Goal: Task Accomplishment & Management: Manage account settings

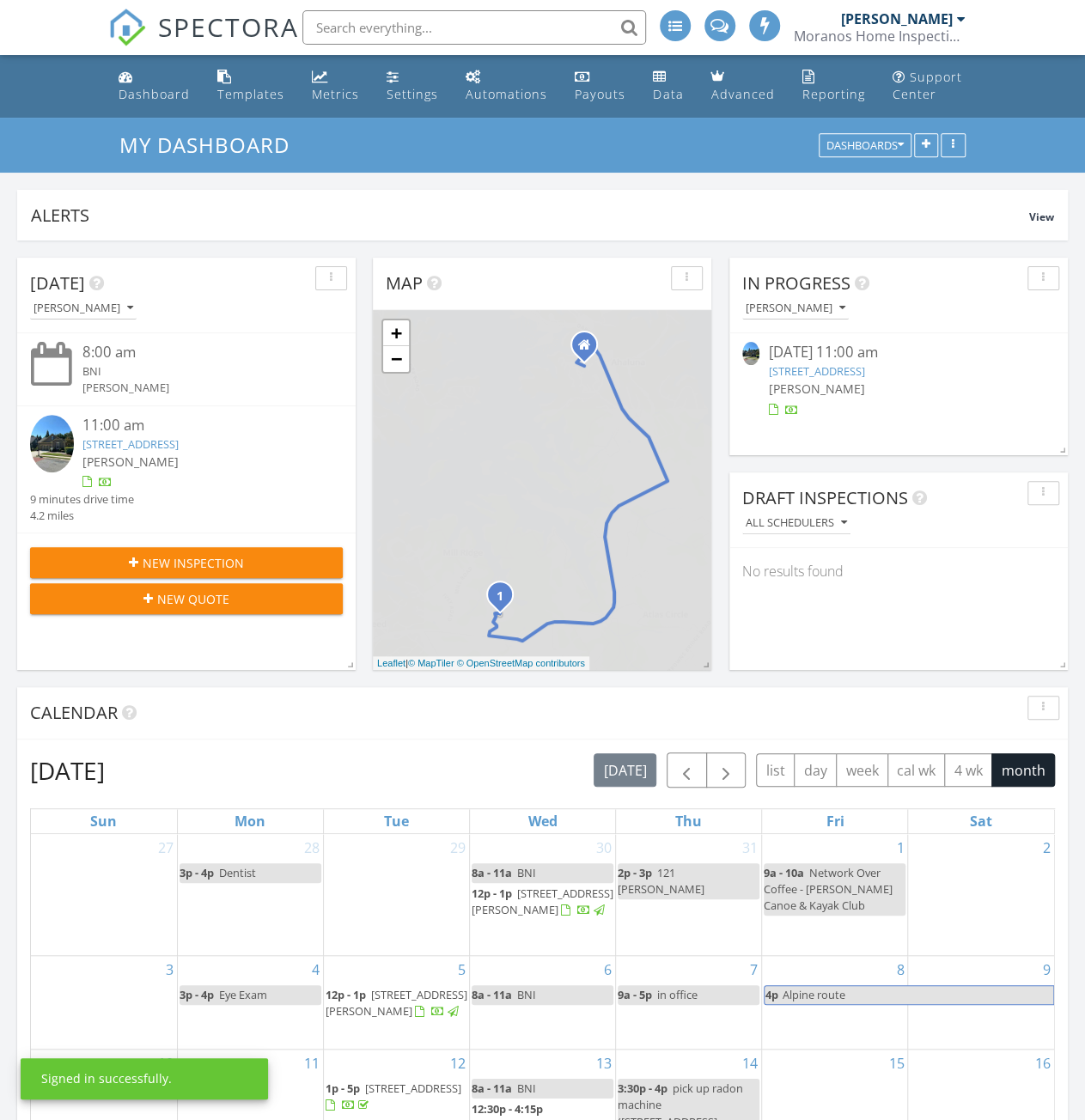
scroll to position [8, 8]
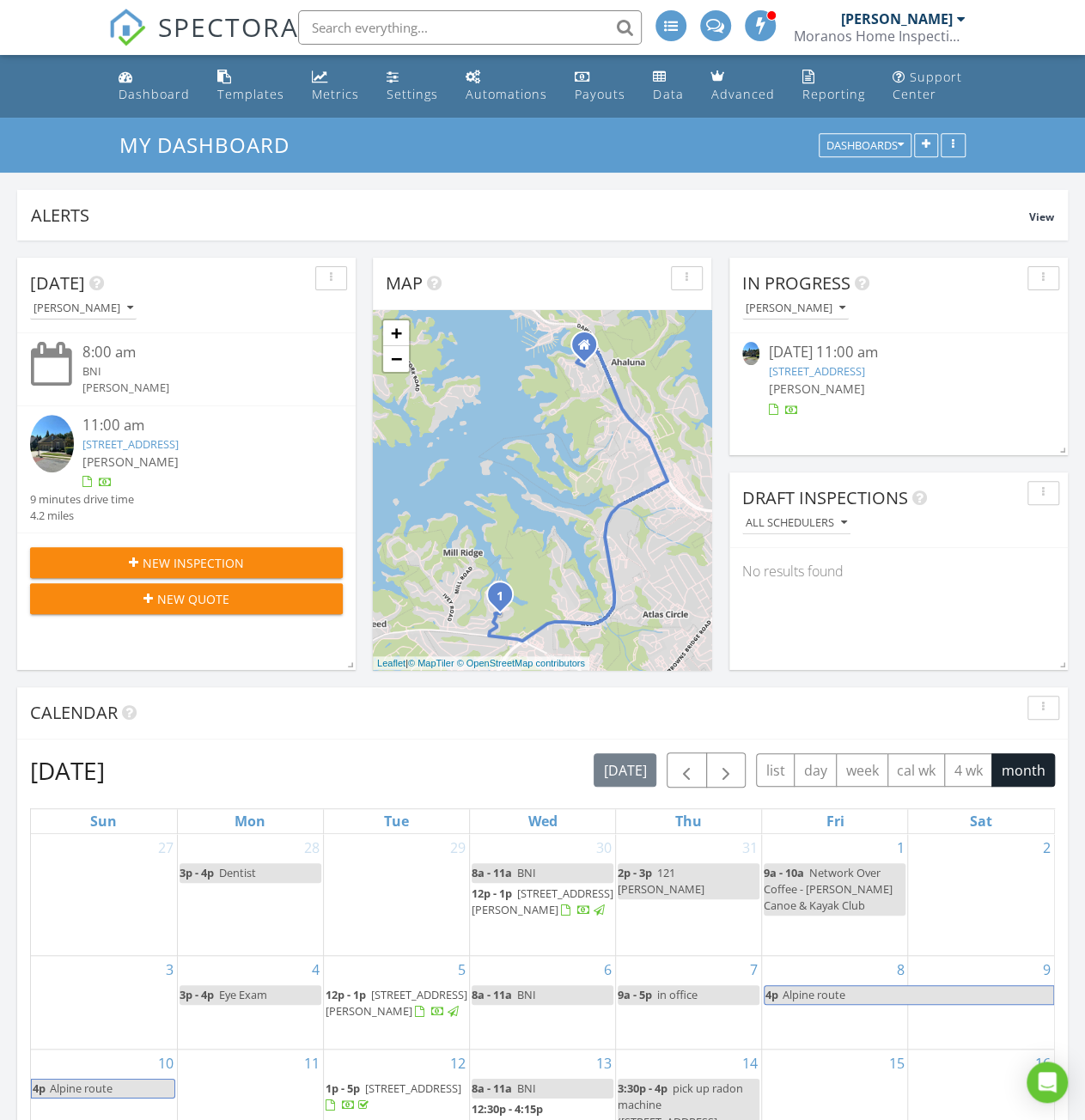
click at [864, 372] on link "3134 Scarlet Oak Ln, Gainesville, GA 30504" at bounding box center [816, 371] width 96 height 16
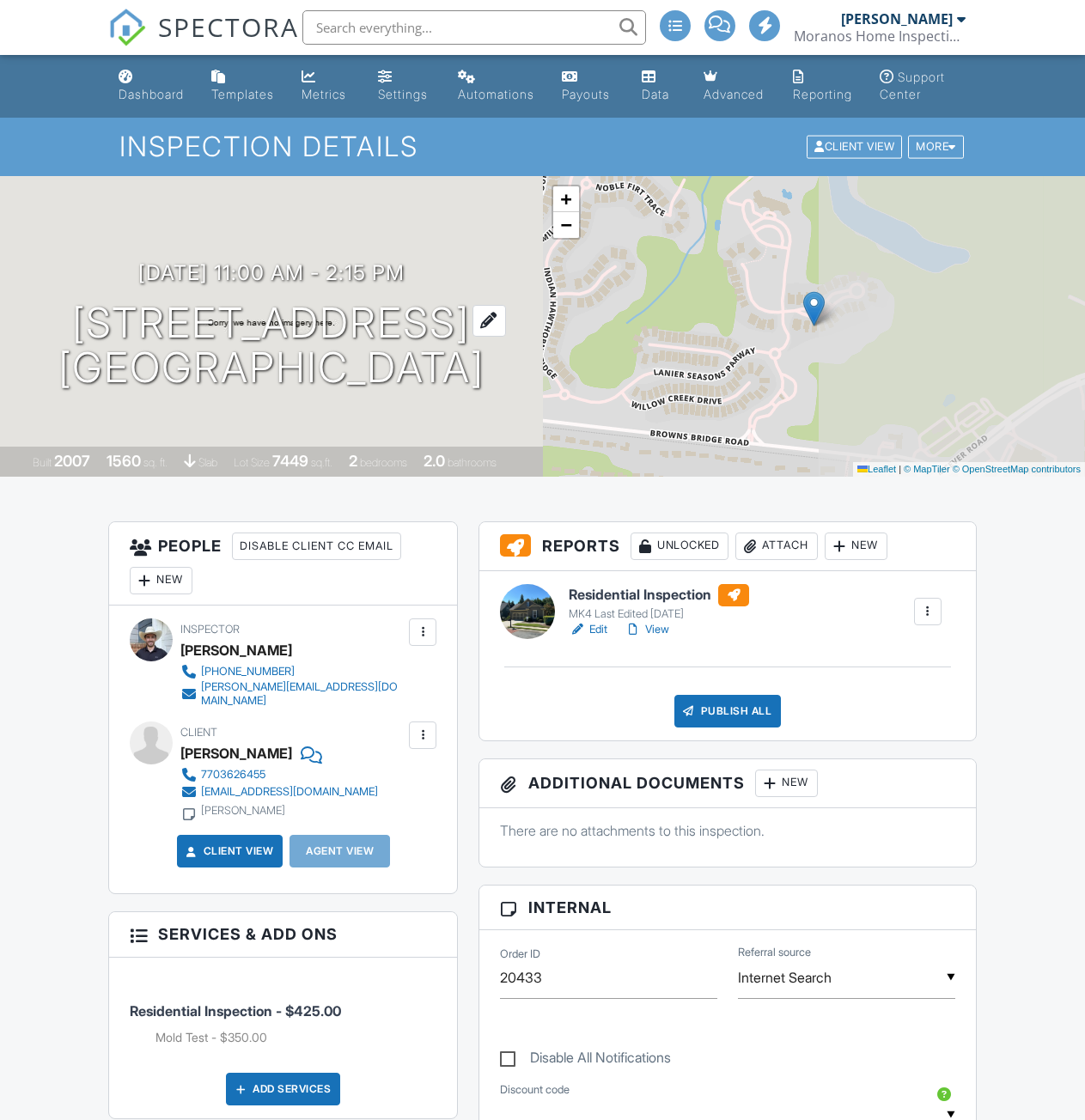
click at [506, 306] on div at bounding box center [489, 321] width 33 height 31
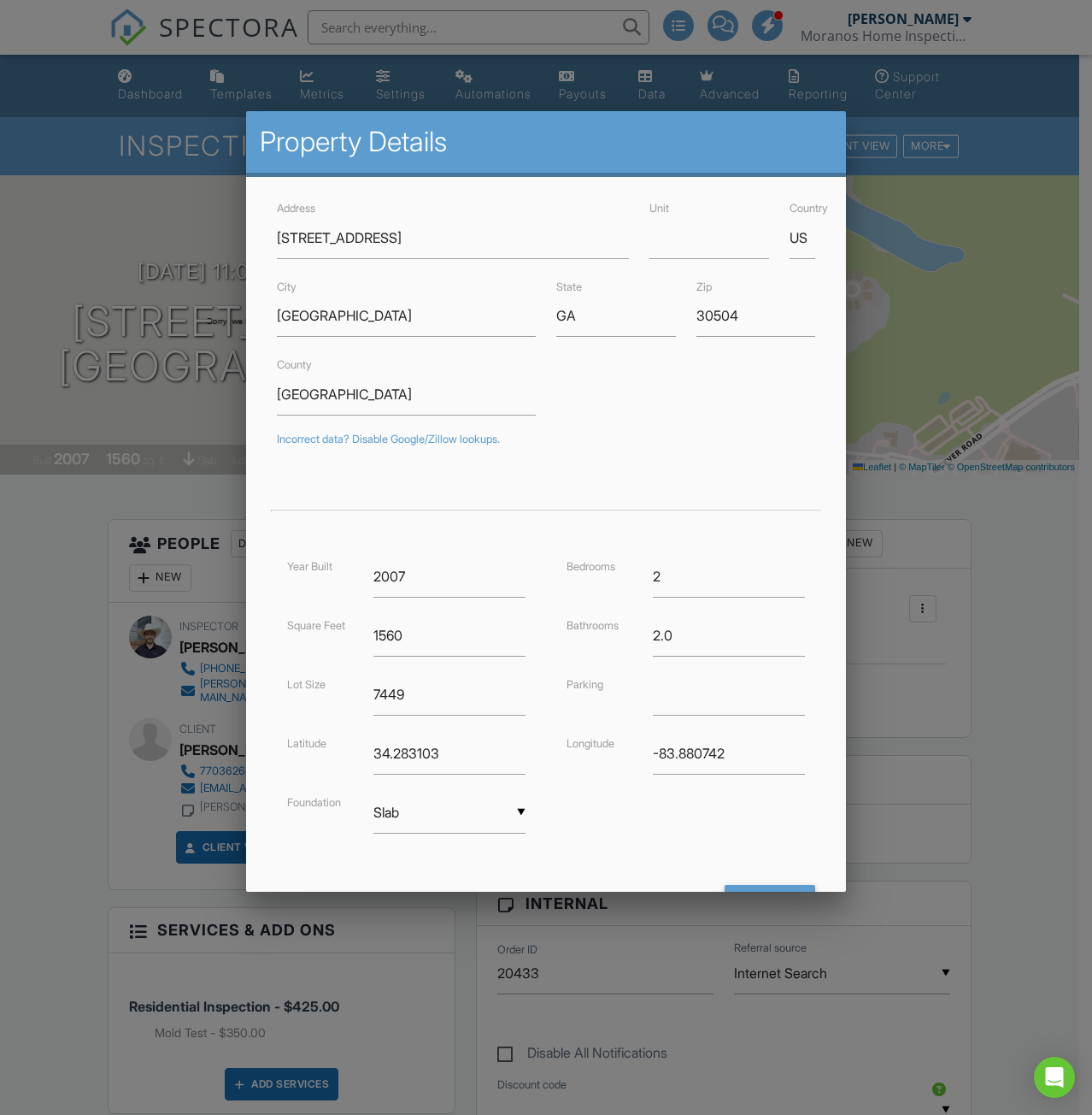
click at [18, 483] on div at bounding box center [546, 610] width 1092 height 1393
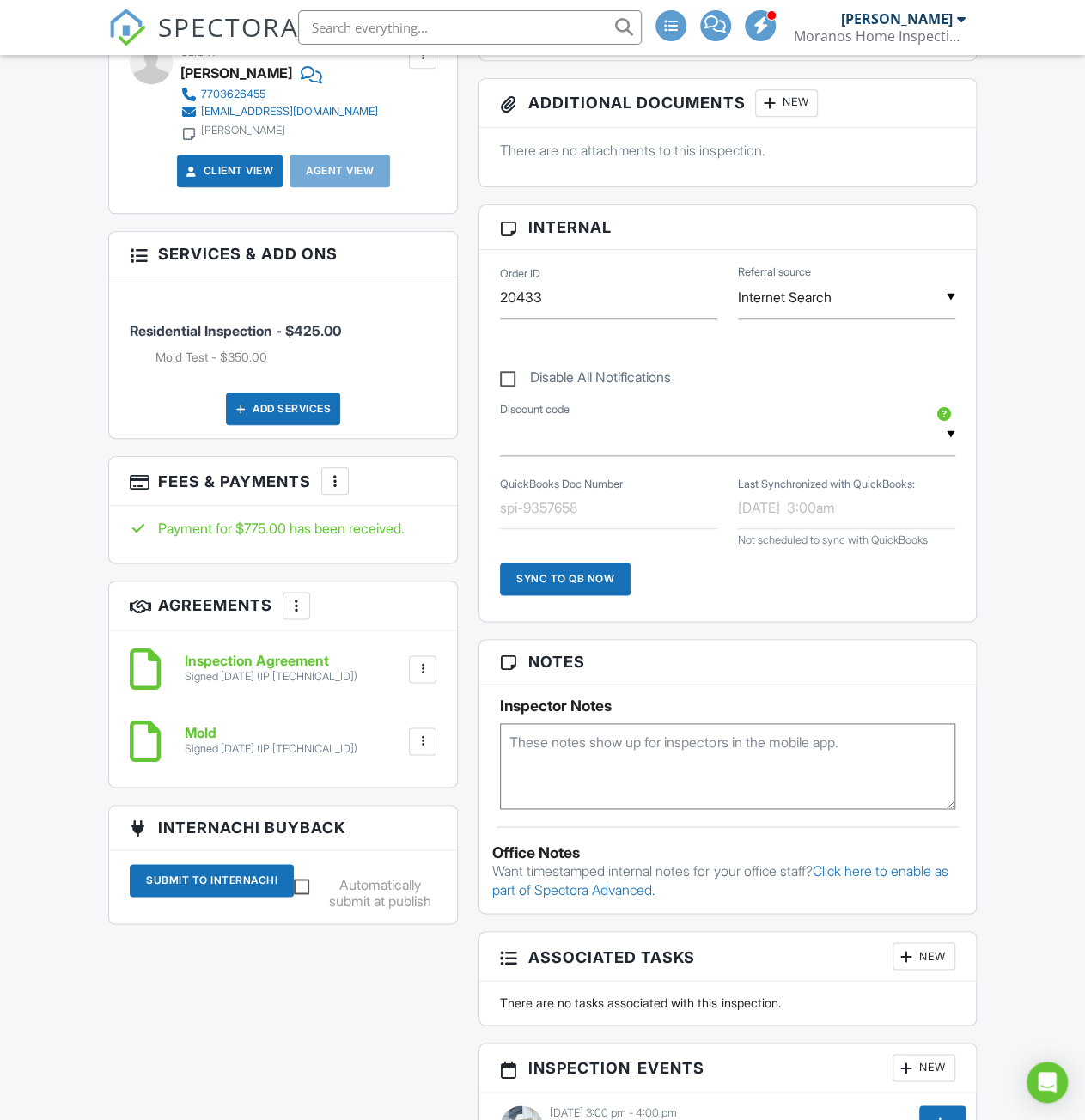
scroll to position [86, 0]
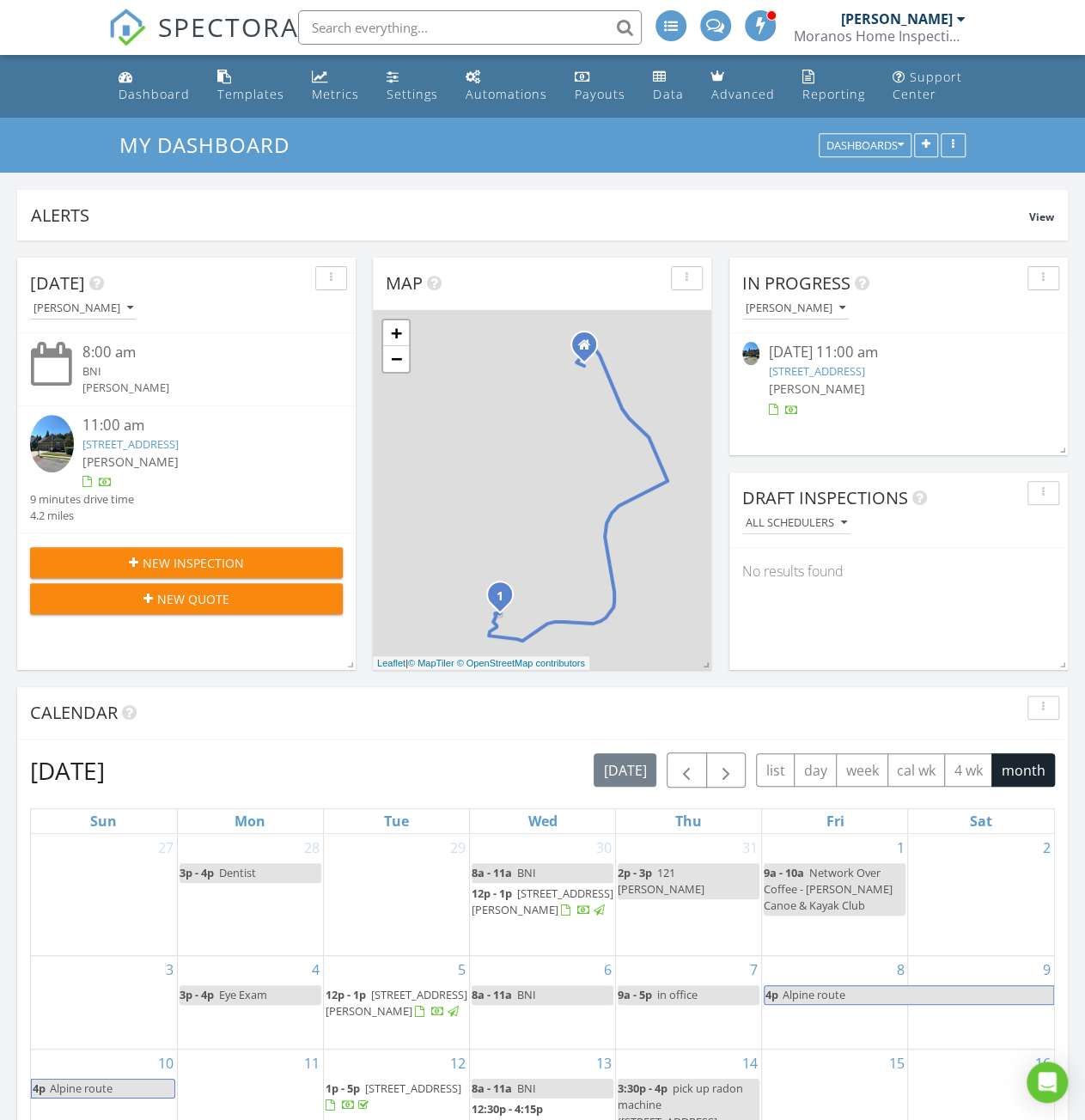
scroll to position [369, 339]
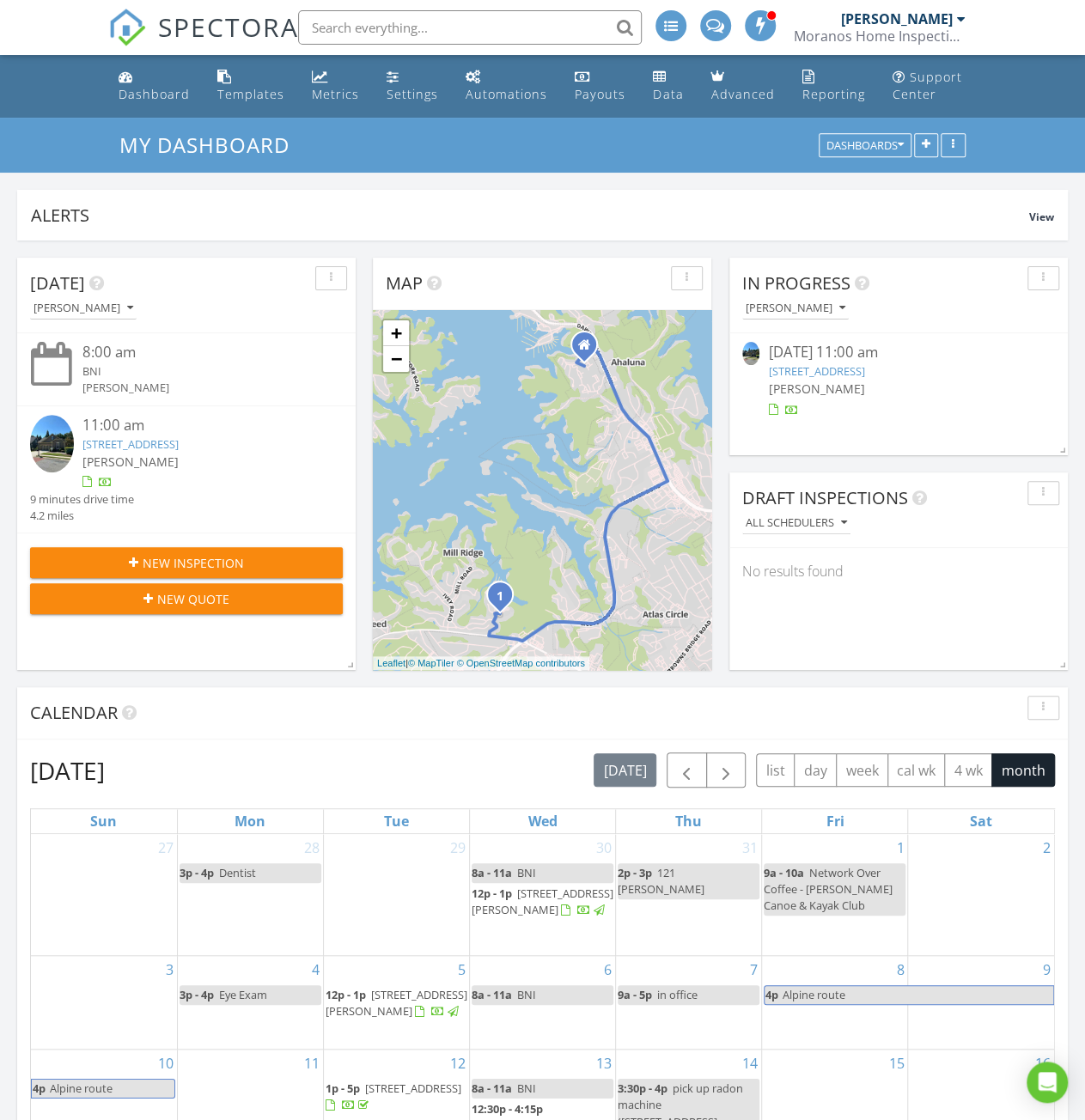
click at [232, 562] on span "New Inspection" at bounding box center [193, 562] width 102 height 18
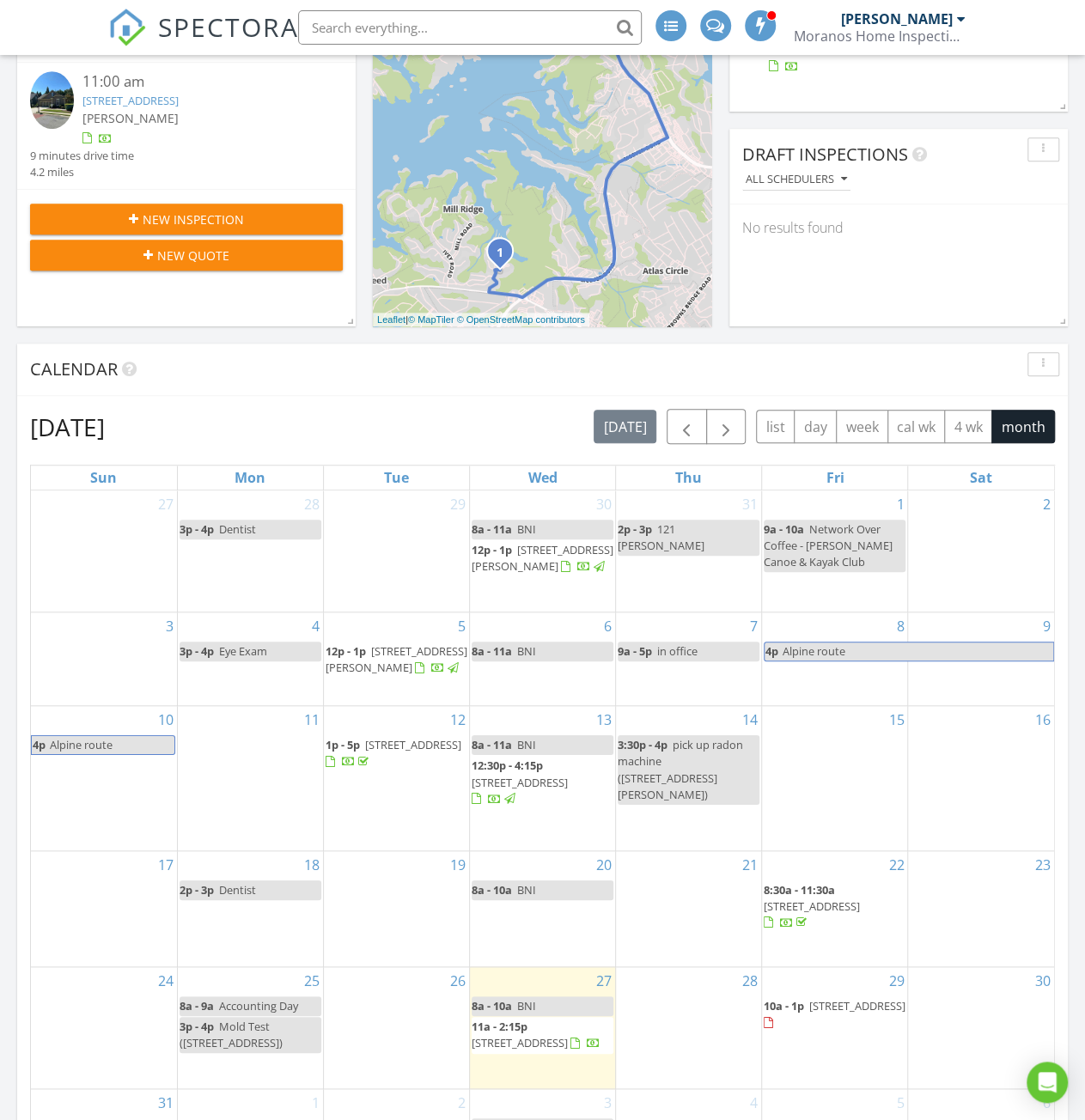
scroll to position [429, 0]
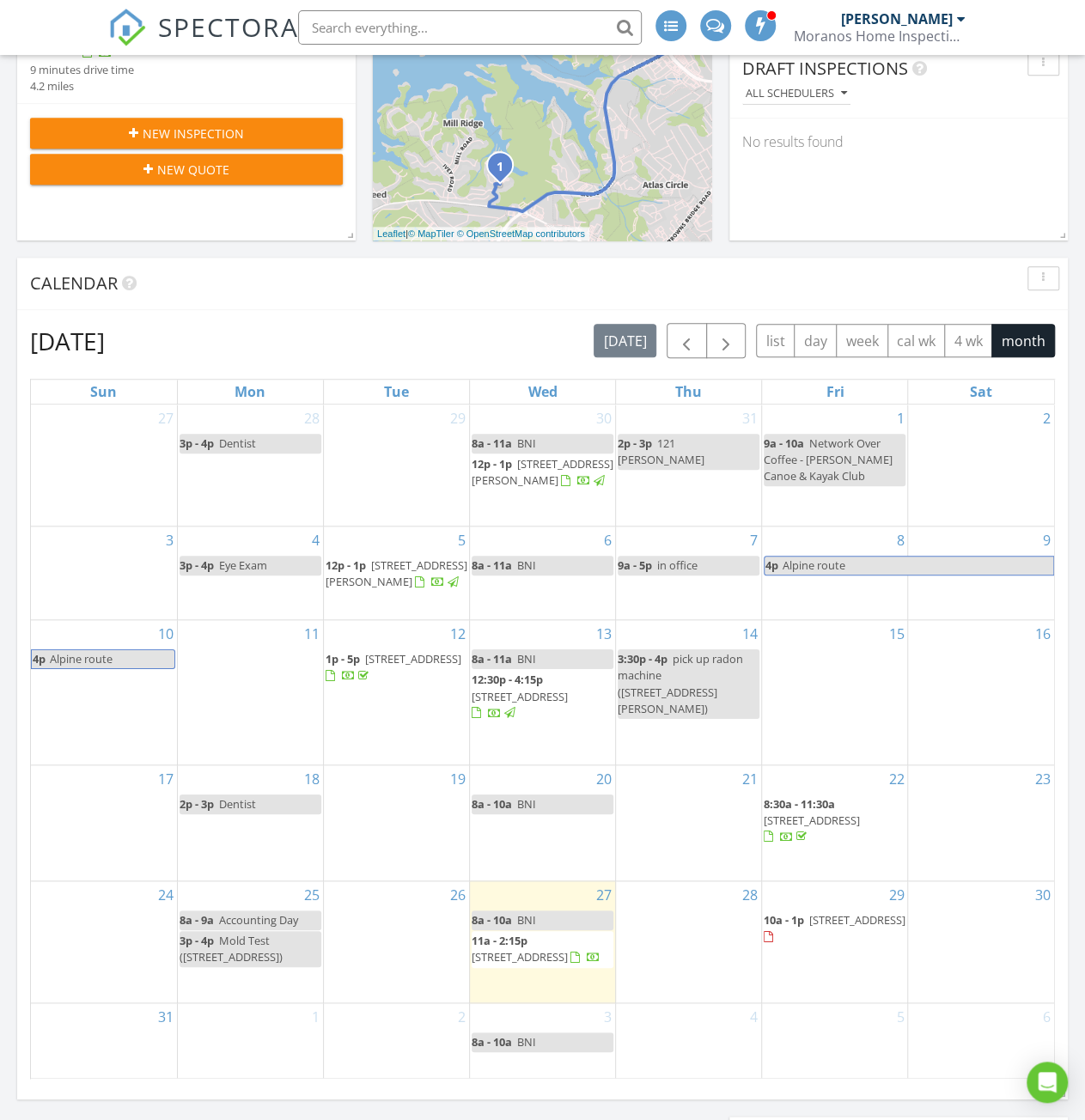
click at [859, 819] on span "7830 Wynfield Cir, Cumming 30040" at bounding box center [811, 819] width 96 height 16
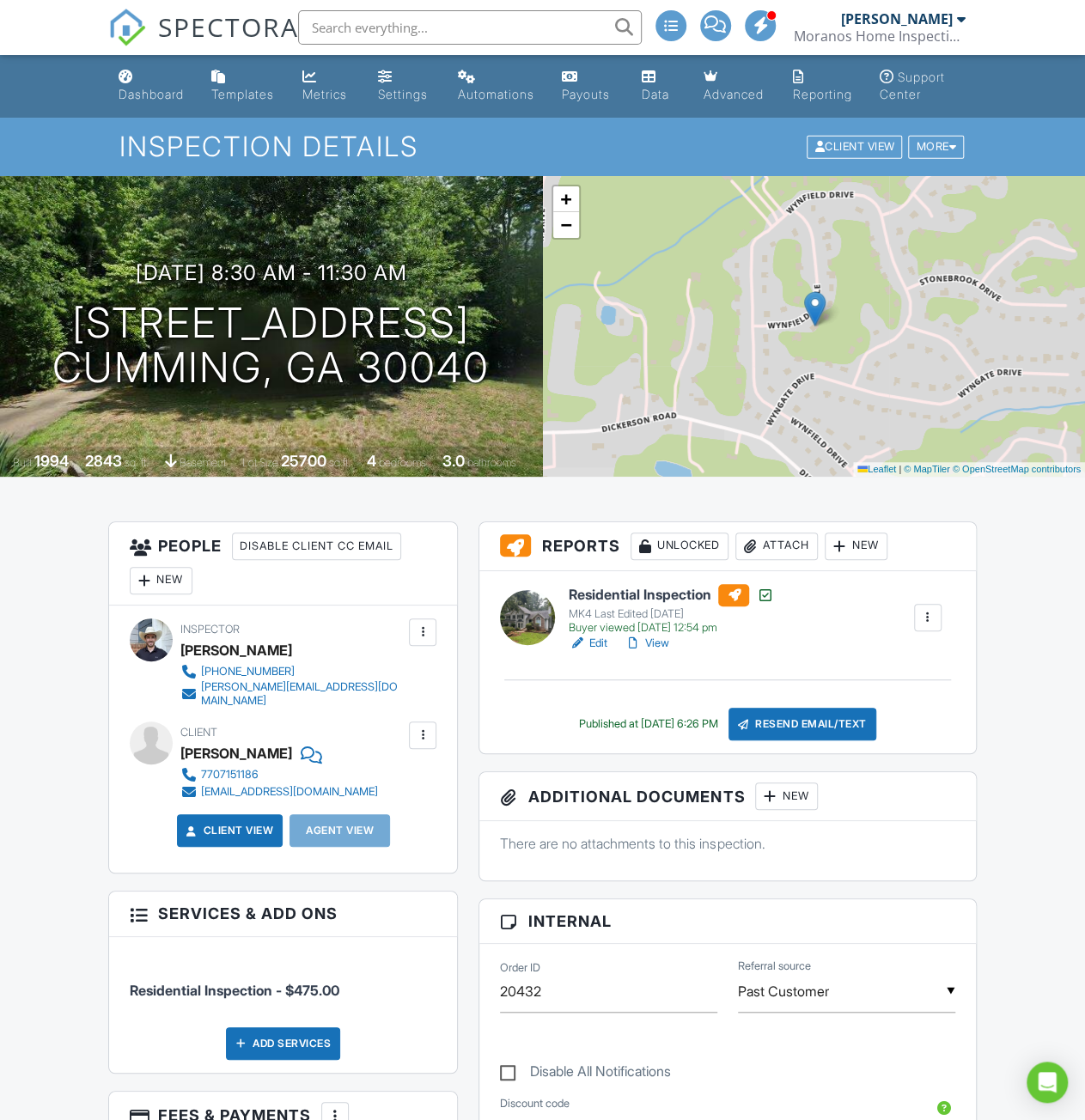
click at [143, 24] on img at bounding box center [127, 27] width 38 height 38
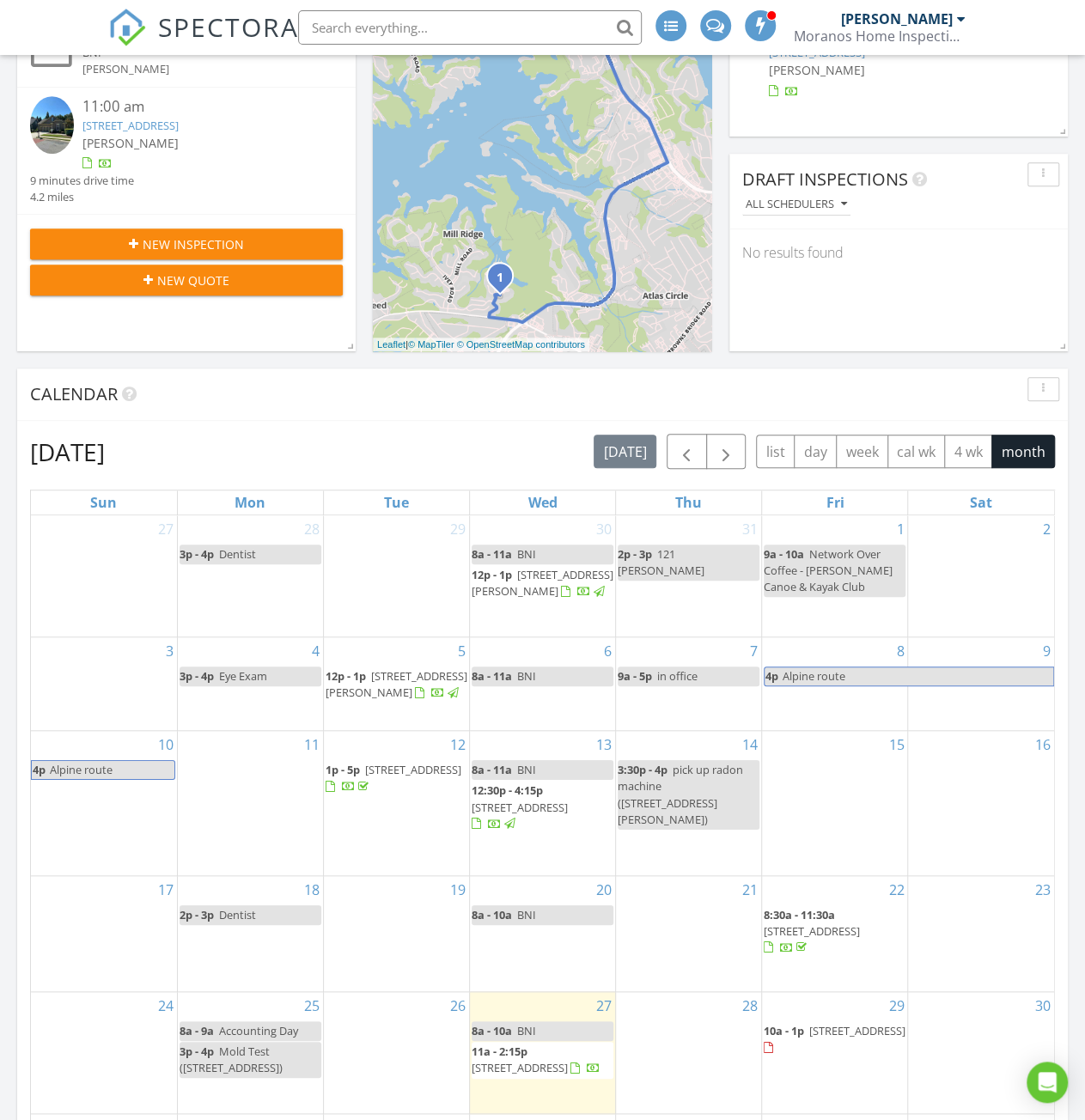
scroll to position [343, 0]
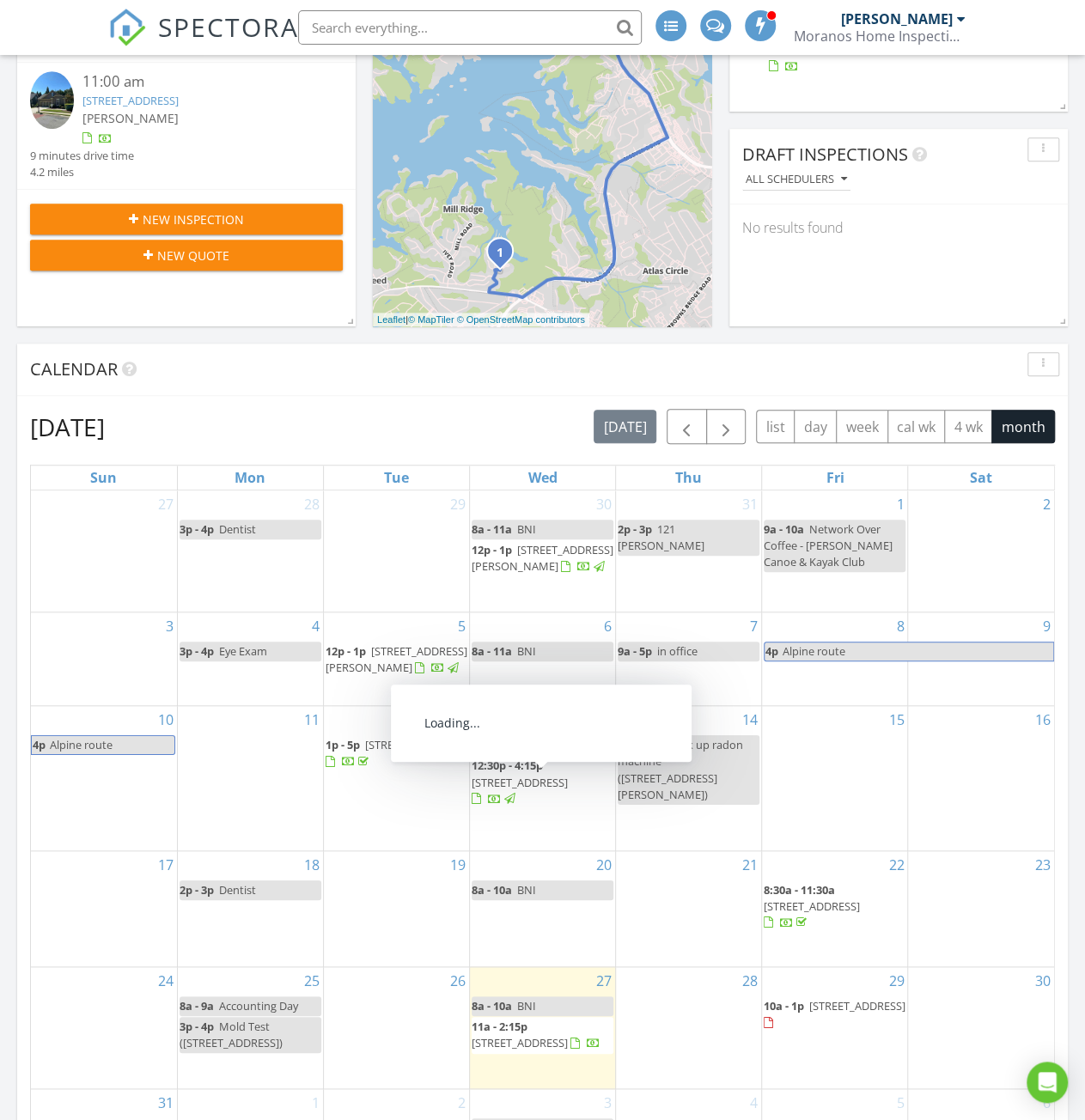
click at [510, 786] on span "[STREET_ADDRESS]" at bounding box center [520, 782] width 96 height 16
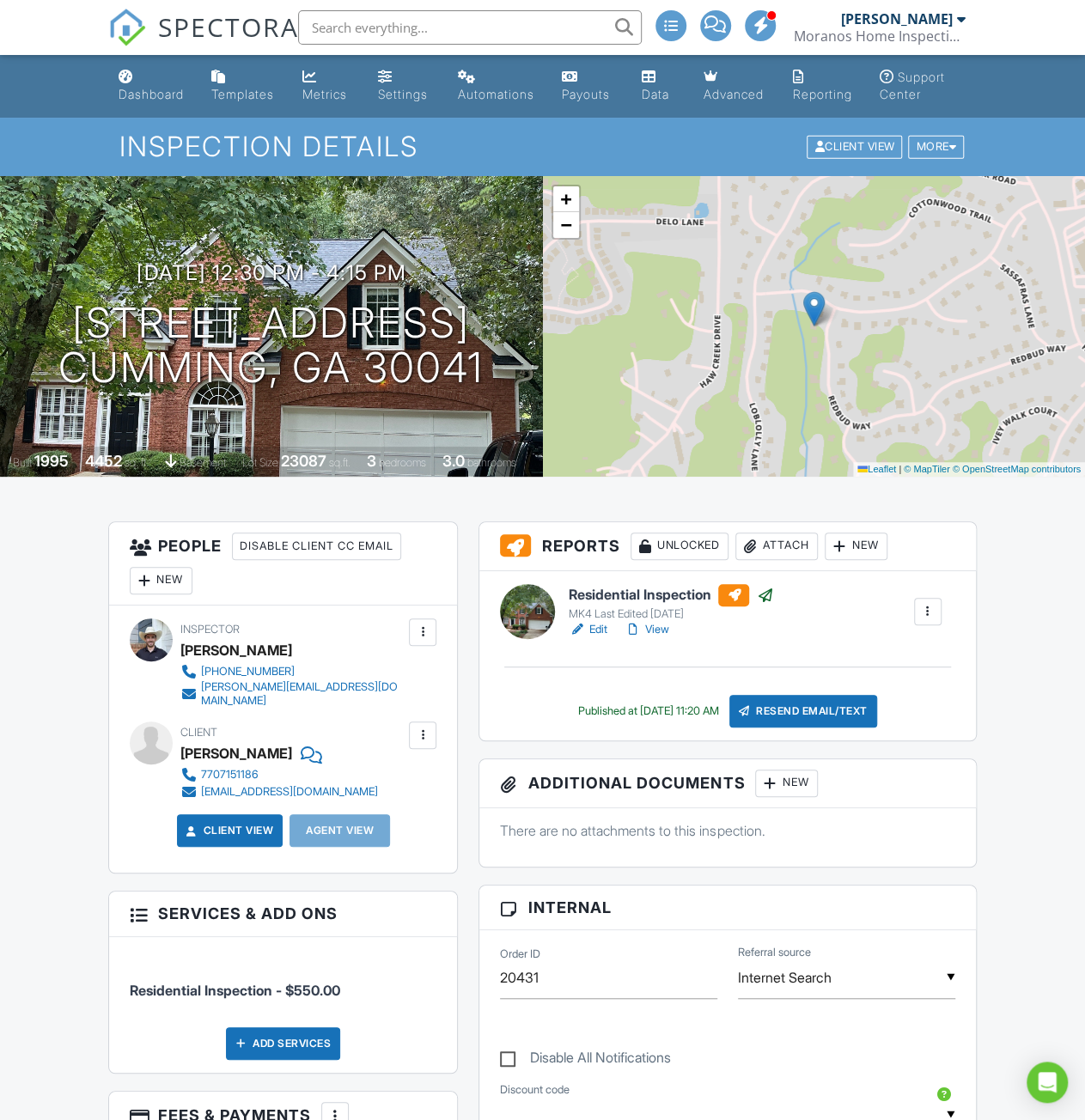
click at [660, 631] on link "View" at bounding box center [647, 629] width 44 height 18
